Goal: Task Accomplishment & Management: Manage account settings

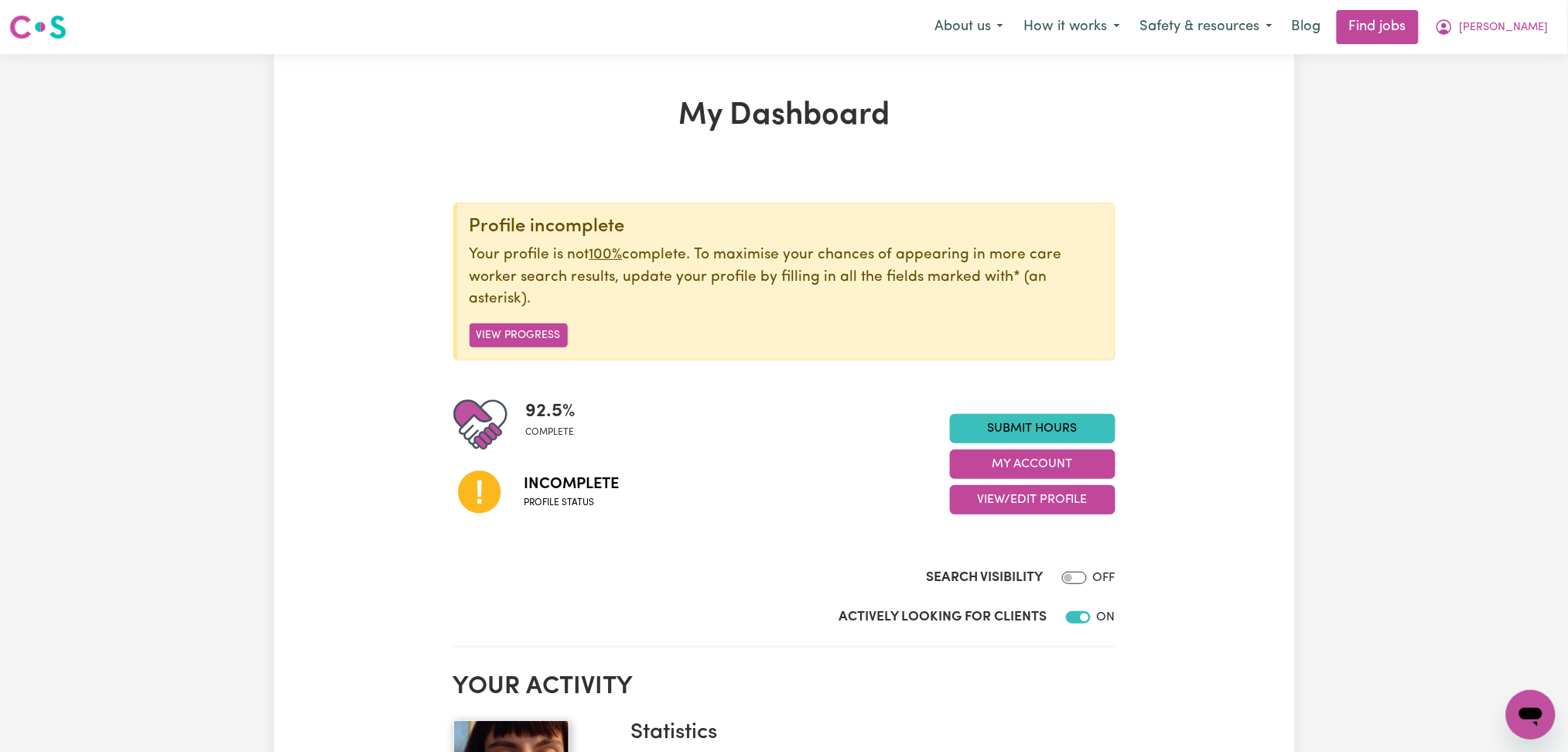
scroll to position [206, 0]
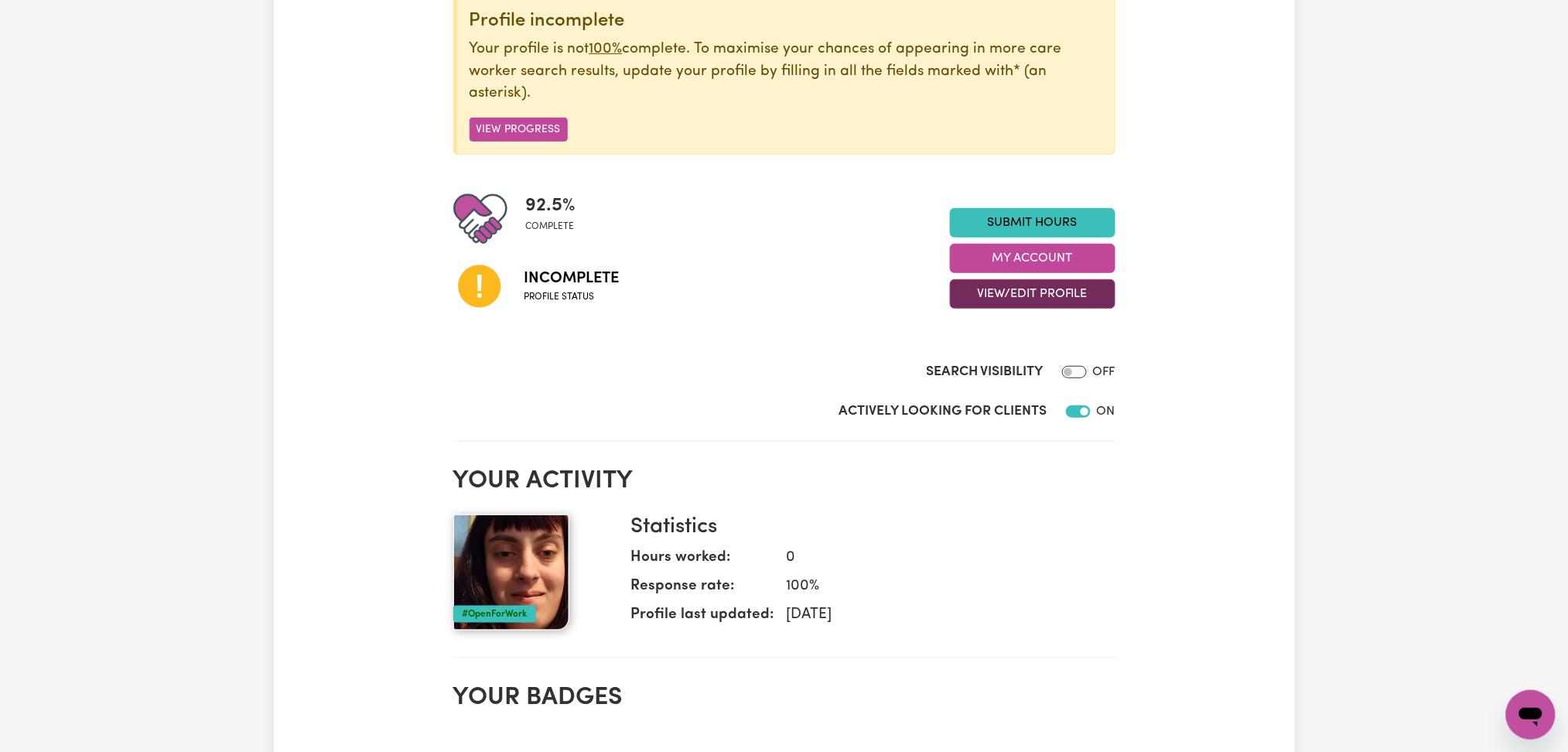
click at [1008, 298] on button "View/Edit Profile" at bounding box center [1033, 294] width 166 height 29
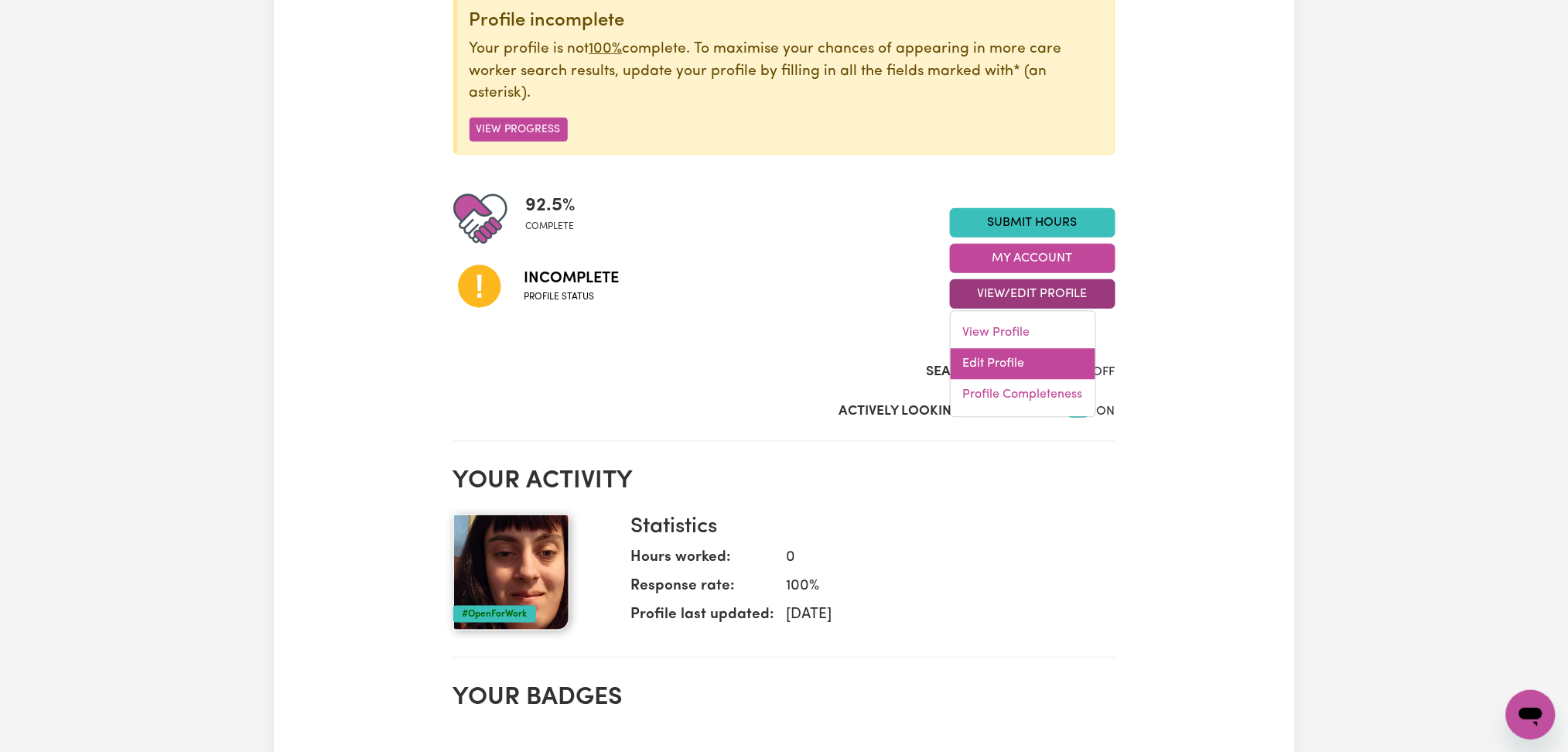
click at [1009, 362] on link "Edit Profile" at bounding box center [1023, 364] width 145 height 31
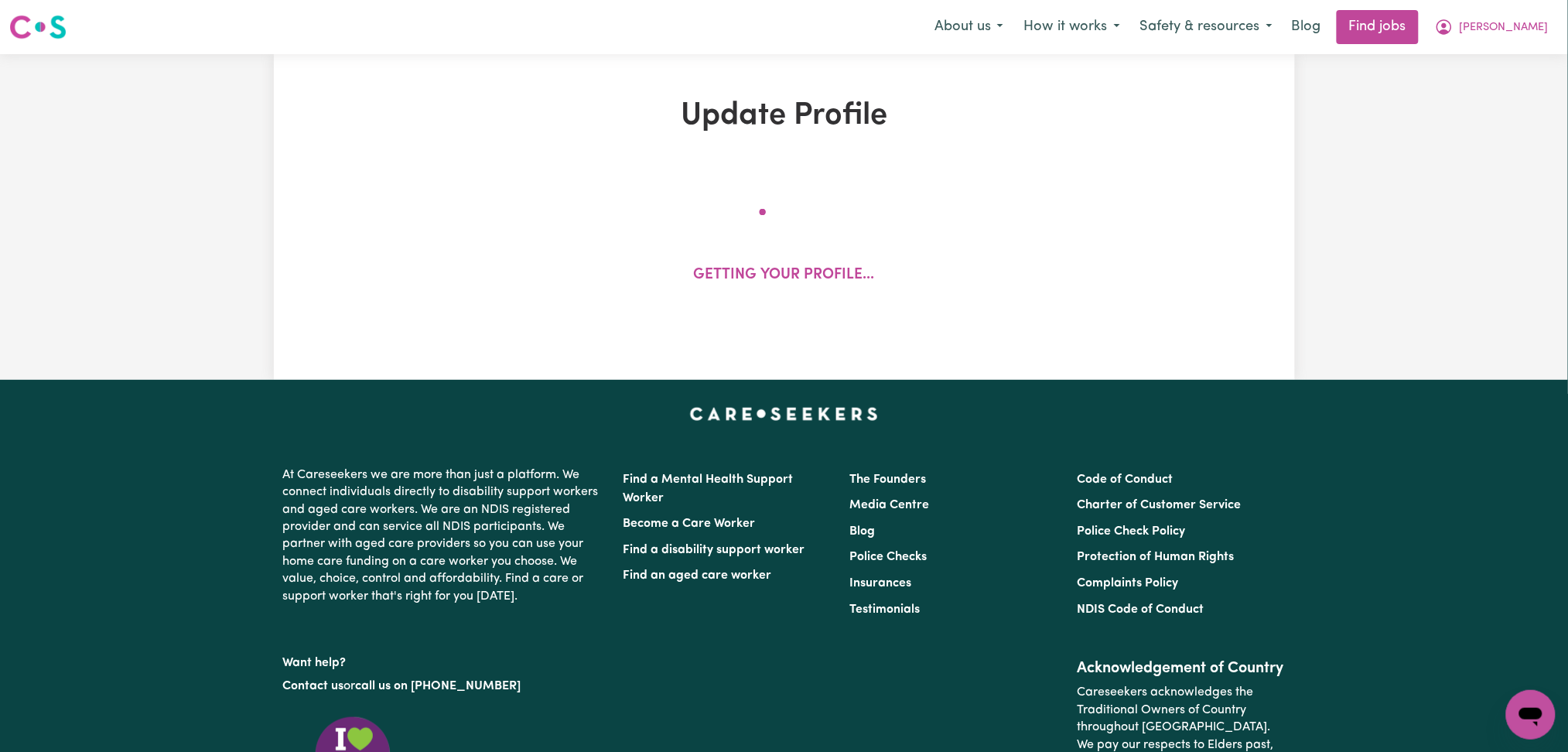
select select "[DEMOGRAPHIC_DATA]"
select select "[DEMOGRAPHIC_DATA] Citizen"
select select "Studying a healthcare related degree or qualification"
select select "38"
select select "40"
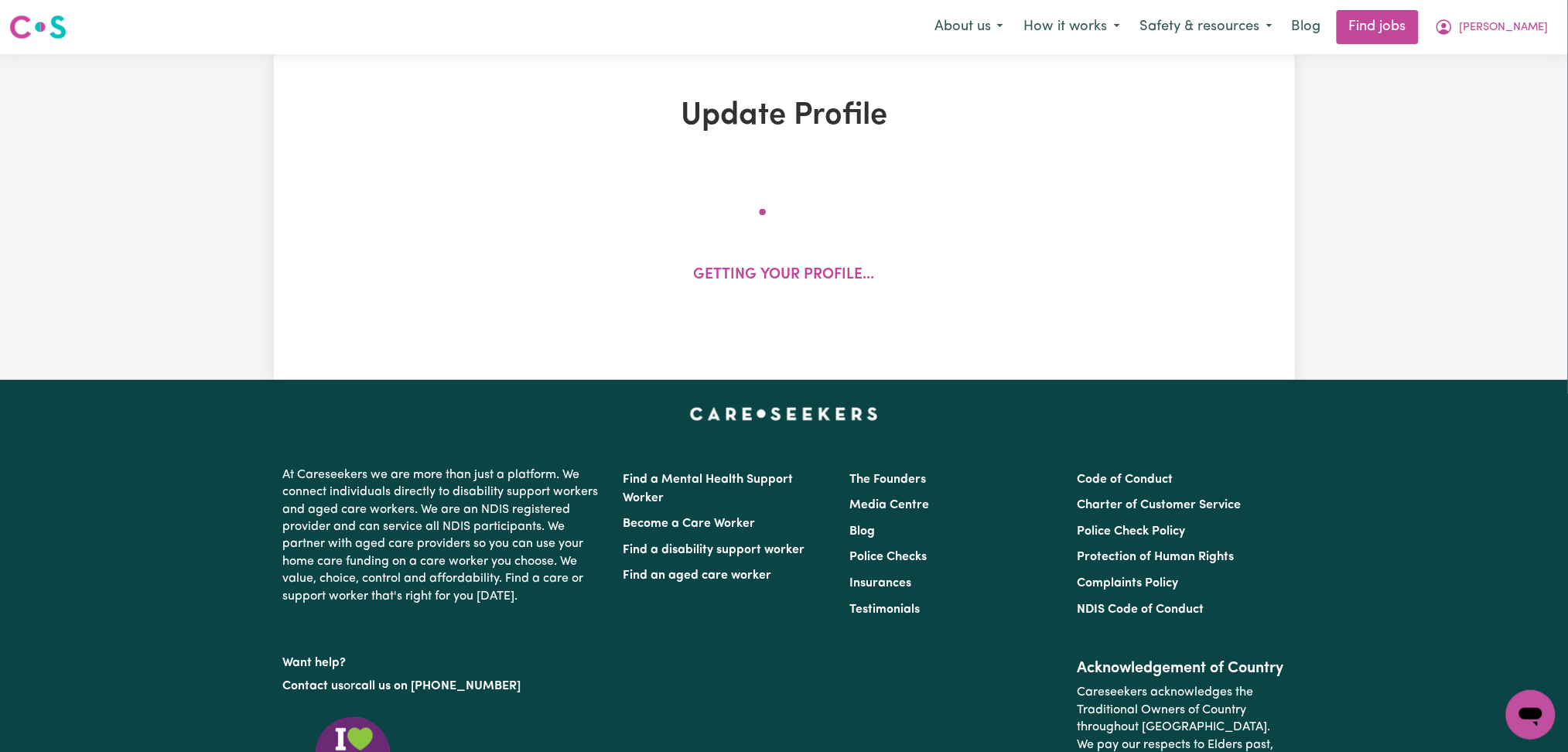
select select "44"
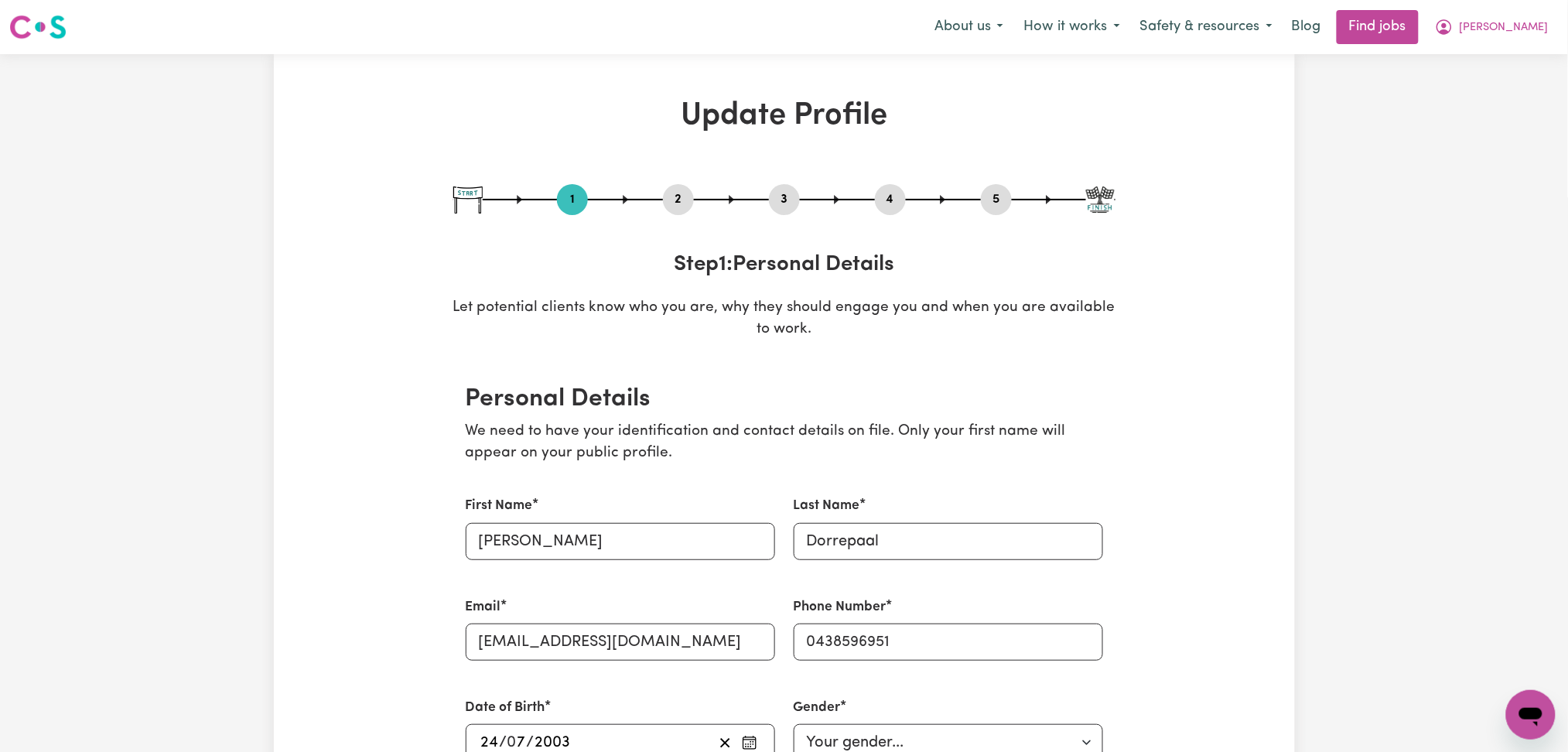
click at [1009, 198] on button "5" at bounding box center [997, 200] width 31 height 21
select select "I am providing services privately on my own"
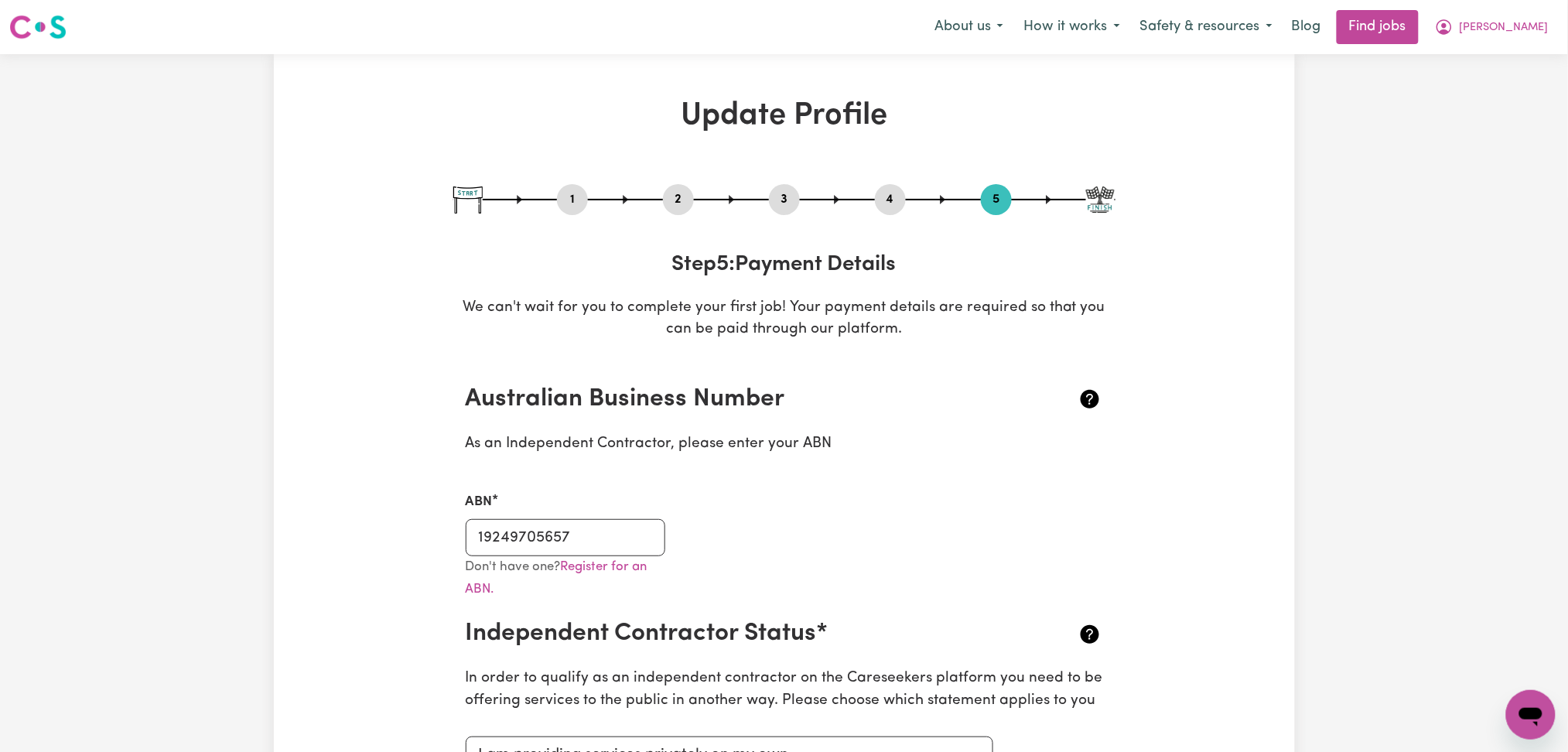
scroll to position [206, 0]
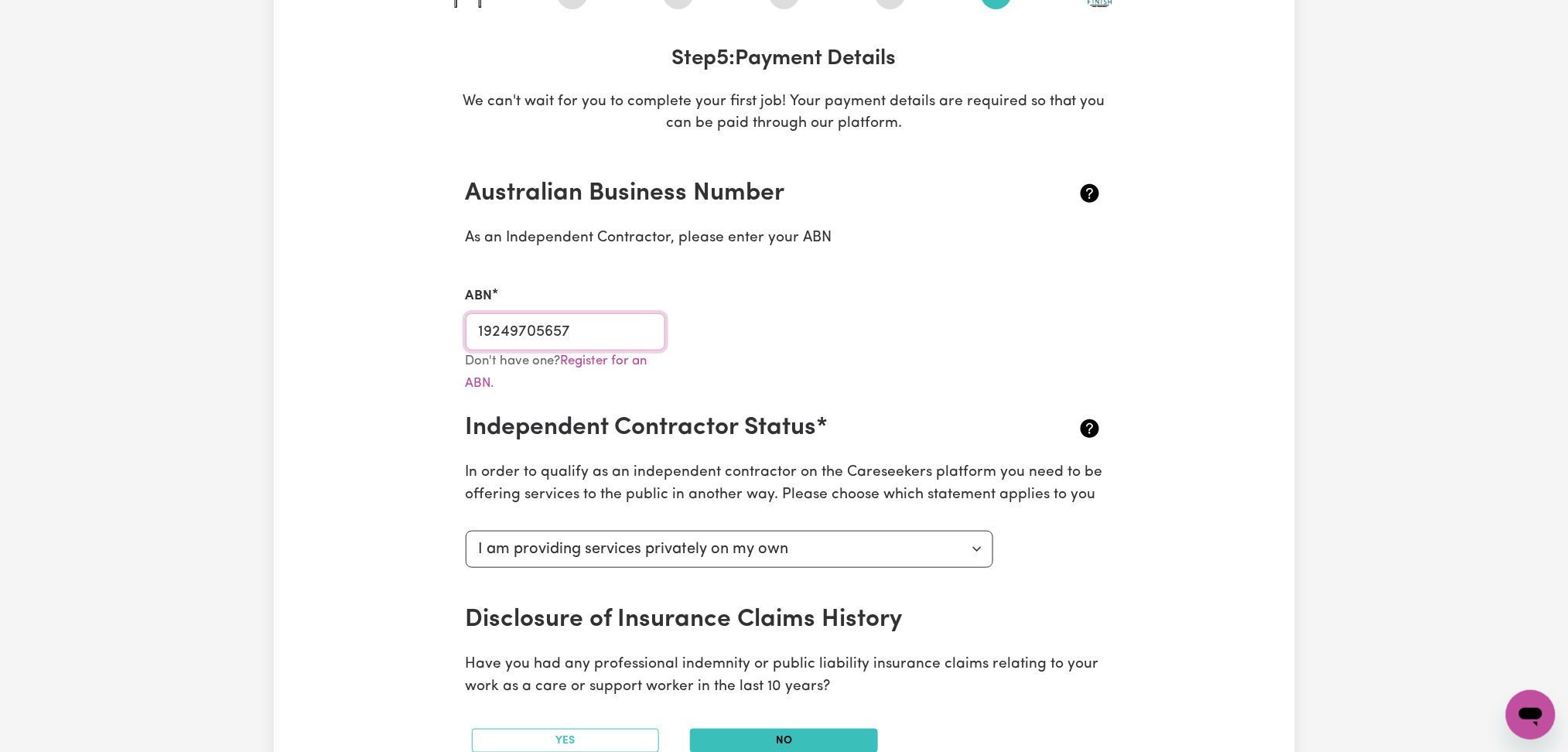
click at [595, 335] on input "19249705657" at bounding box center [566, 331] width 200 height 37
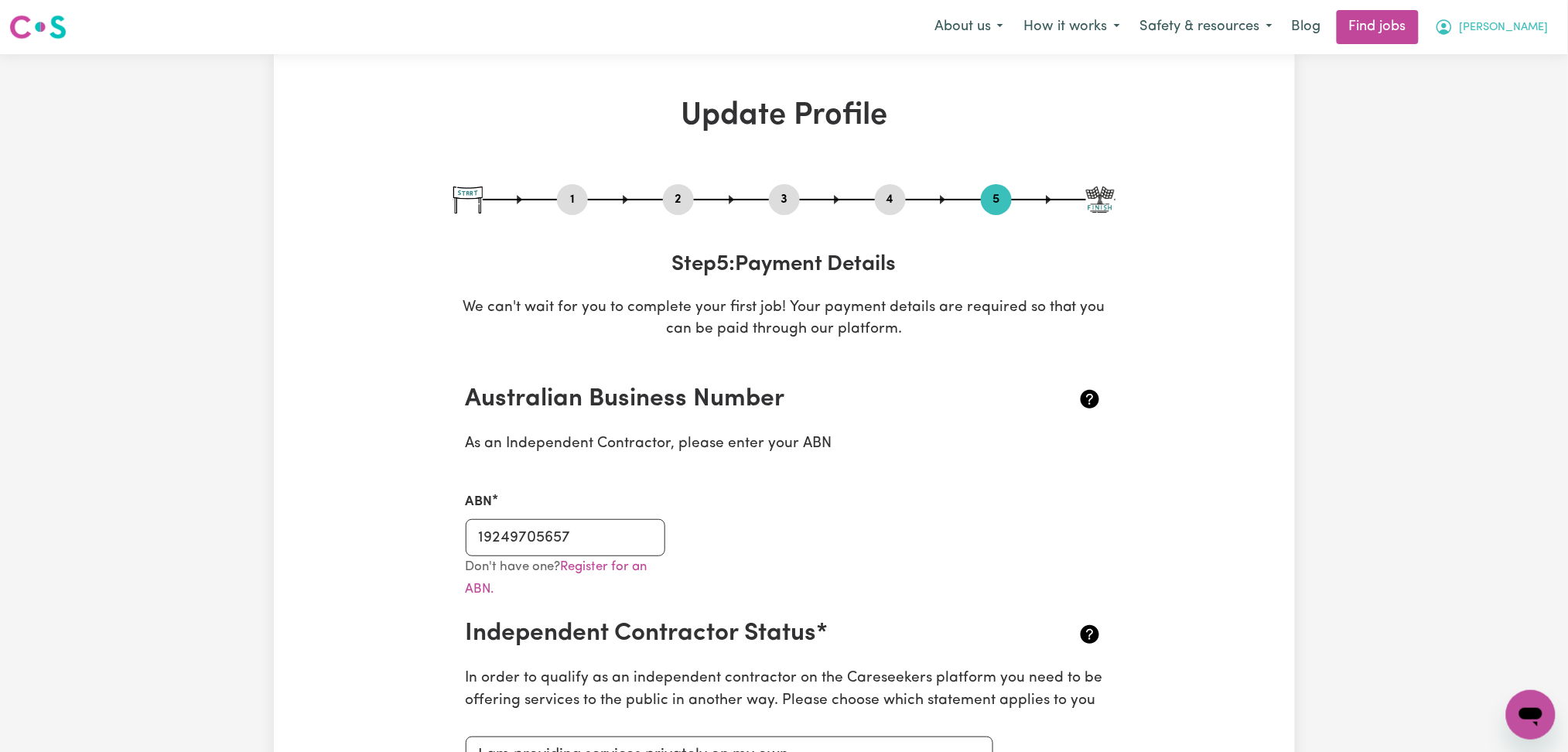
click at [1548, 30] on button "[PERSON_NAME]" at bounding box center [1492, 27] width 133 height 33
click at [1518, 89] on link "My Dashboard" at bounding box center [1497, 89] width 122 height 29
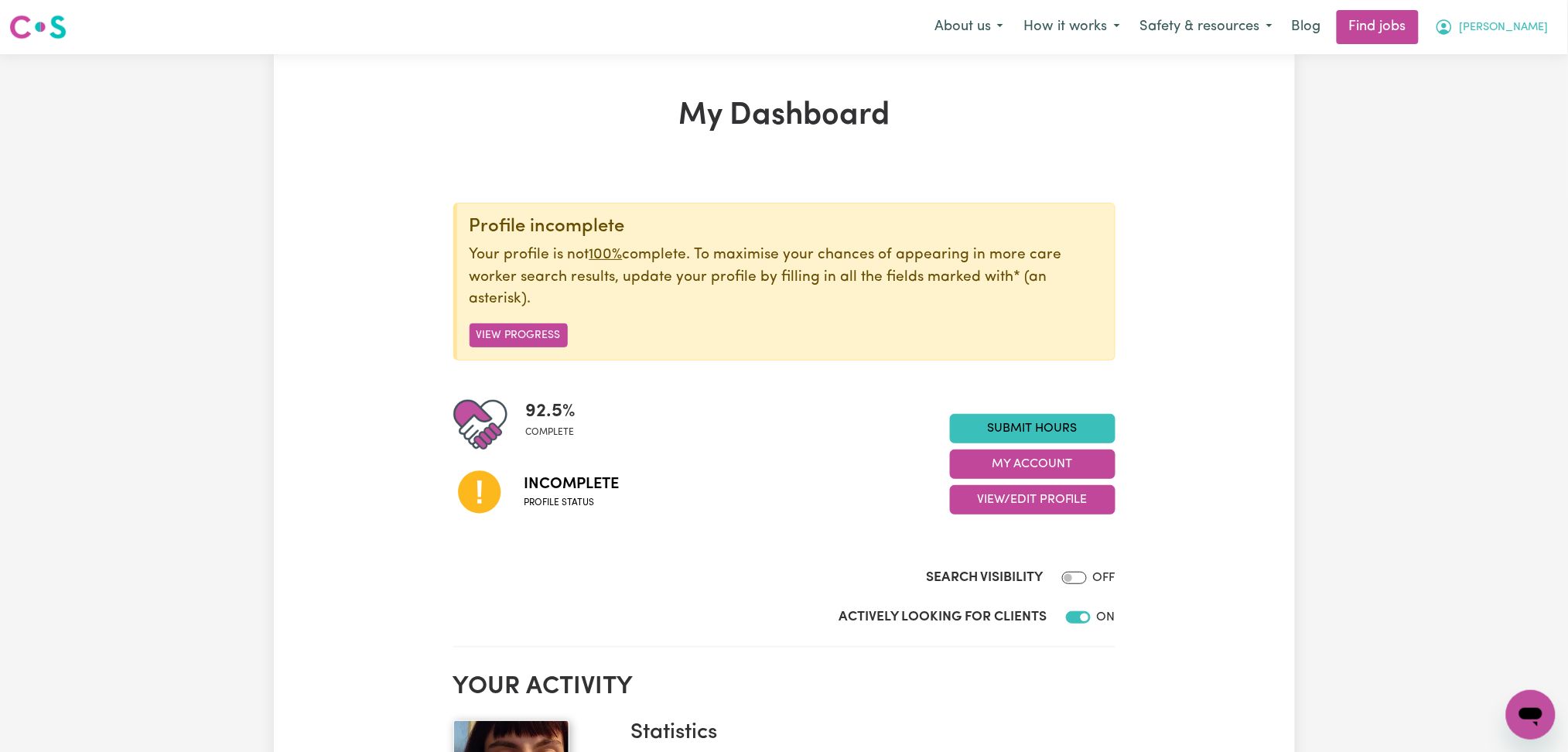
drag, startPoint x: 1527, startPoint y: 28, endPoint x: 1519, endPoint y: 43, distance: 17.0
click at [1527, 34] on span "[PERSON_NAME]" at bounding box center [1505, 28] width 89 height 17
click at [1489, 121] on link "Logout" at bounding box center [1497, 118] width 122 height 29
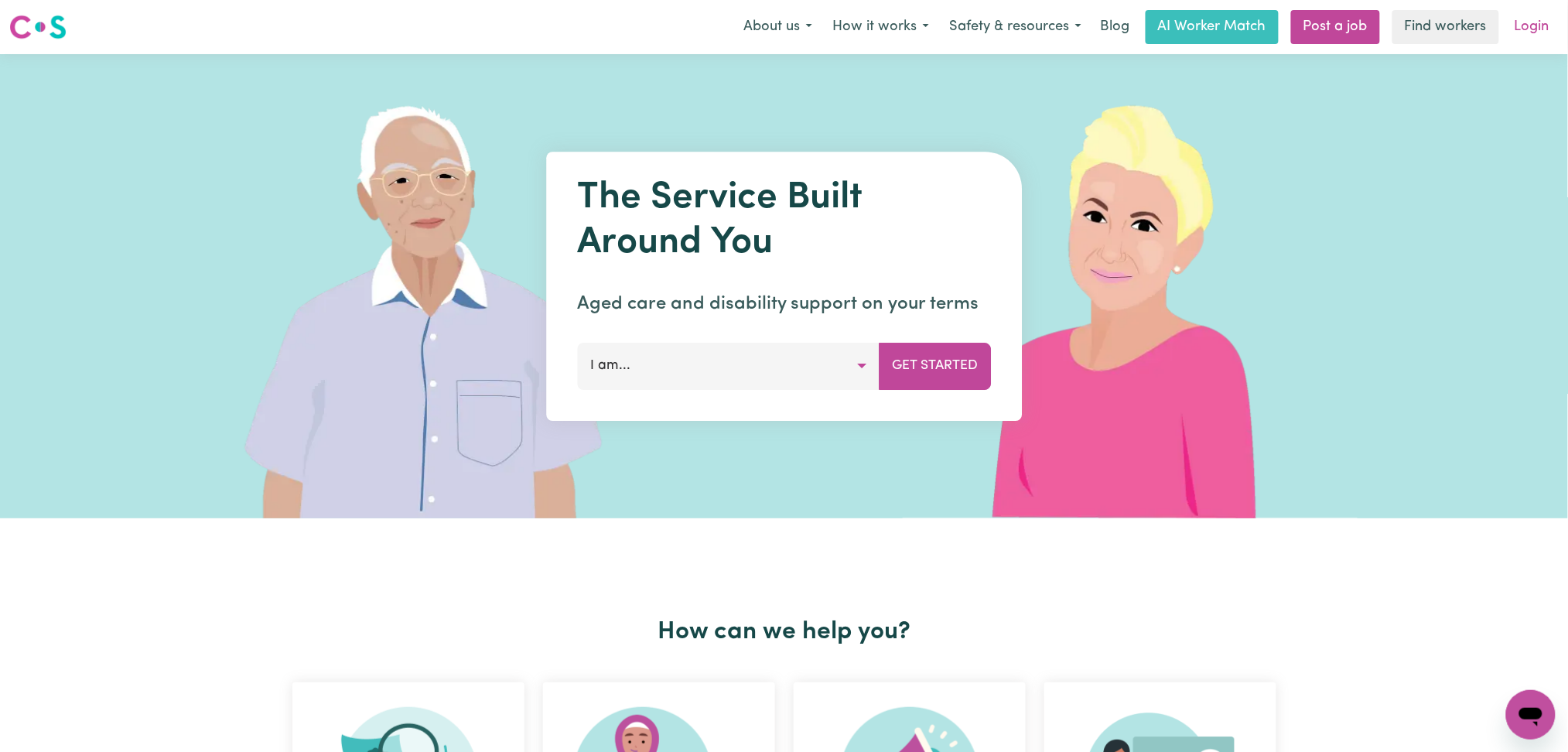
click at [1544, 23] on link "Login" at bounding box center [1532, 27] width 53 height 34
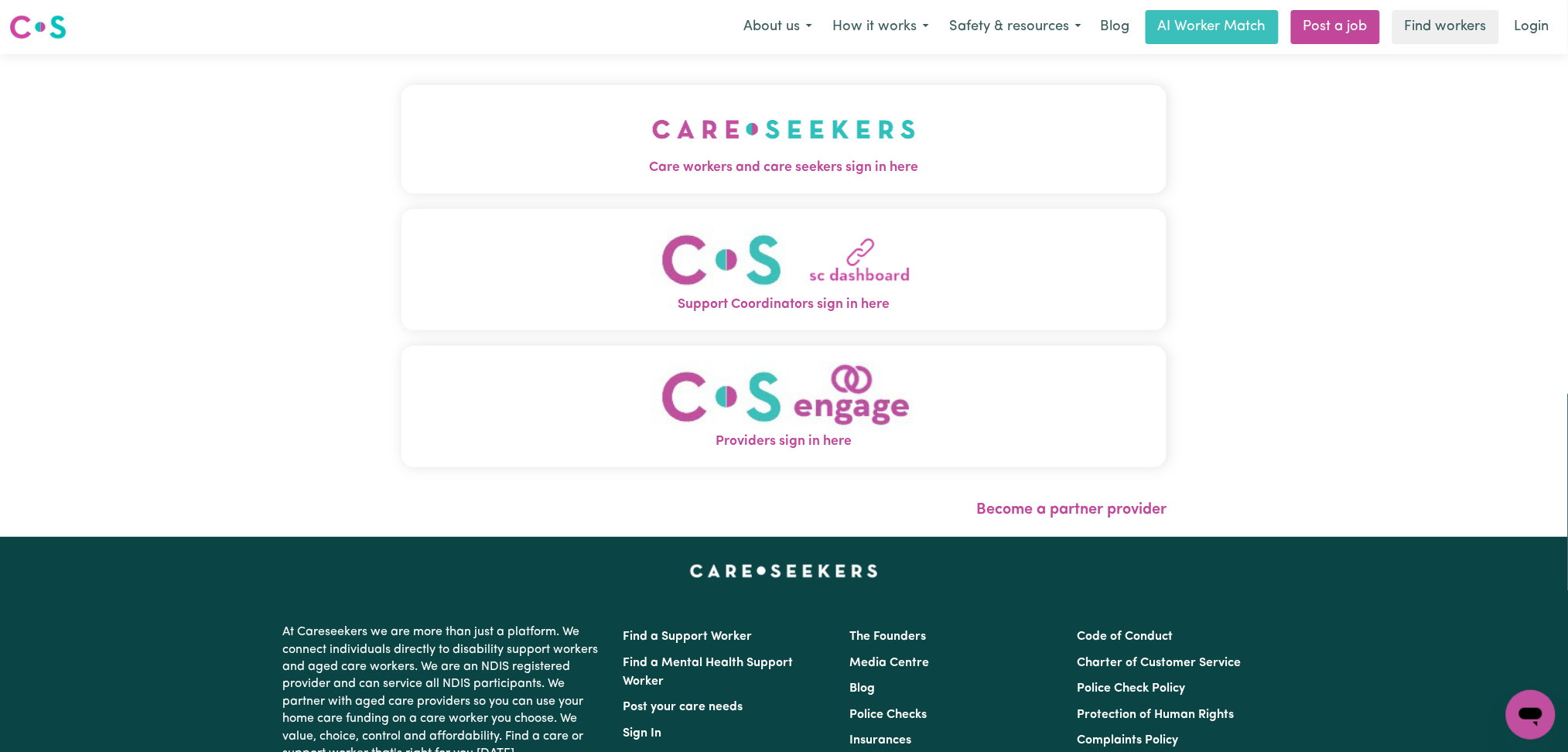
click at [401, 139] on button "Care workers and care seekers sign in here" at bounding box center [784, 139] width 766 height 109
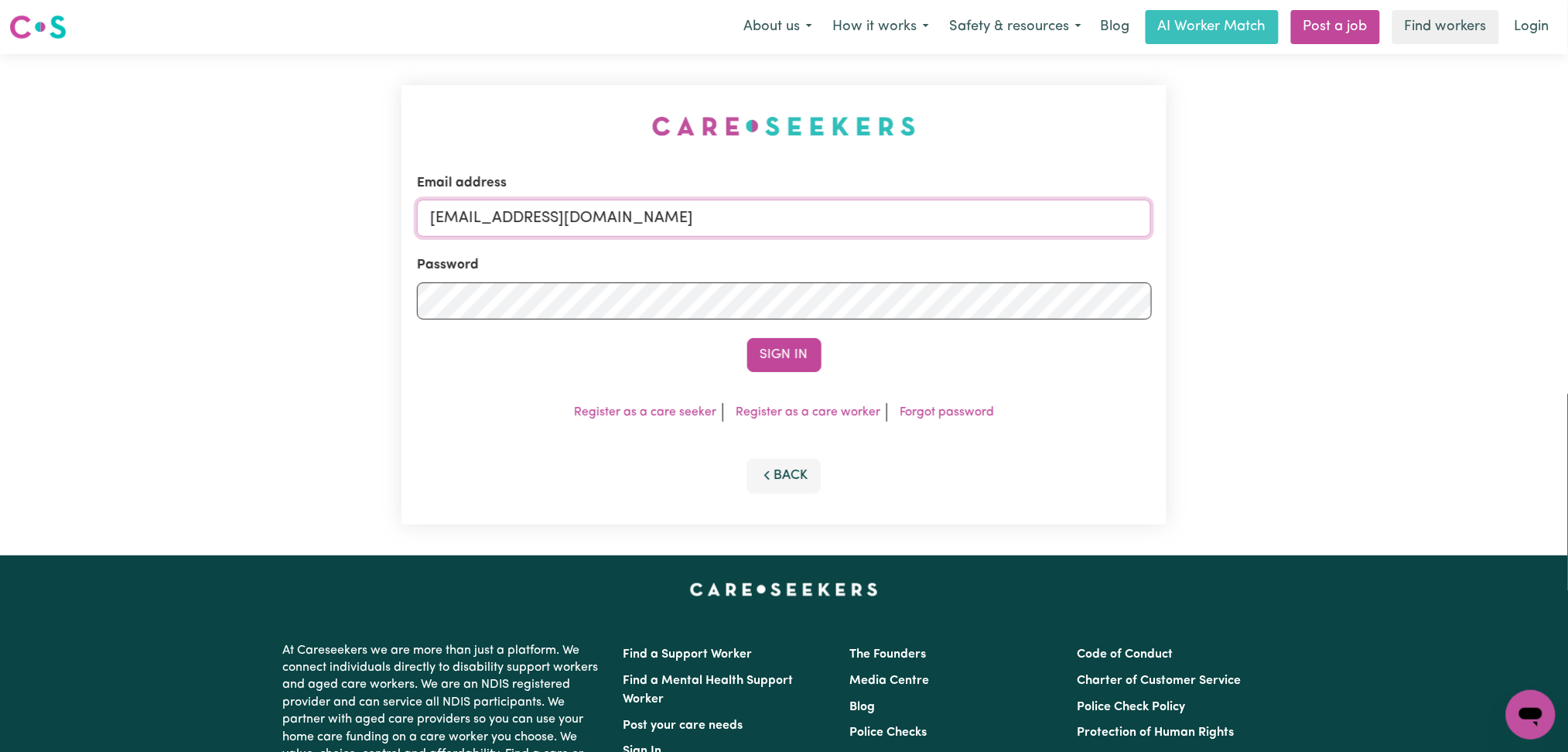
click at [636, 234] on input "[EMAIL_ADDRESS][DOMAIN_NAME]" at bounding box center [784, 217] width 735 height 37
drag, startPoint x: 510, startPoint y: 218, endPoint x: 840, endPoint y: 222, distance: 330.0
click at [851, 218] on input "Superuser~[EMAIL_ADDRESS][DOMAIN_NAME]" at bounding box center [784, 217] width 735 height 37
type input "Superuser~[EMAIL_ADDRESS][DOMAIN_NAME]"
click at [772, 361] on button "Sign In" at bounding box center [784, 355] width 74 height 34
